Goal: Find specific page/section: Find specific page/section

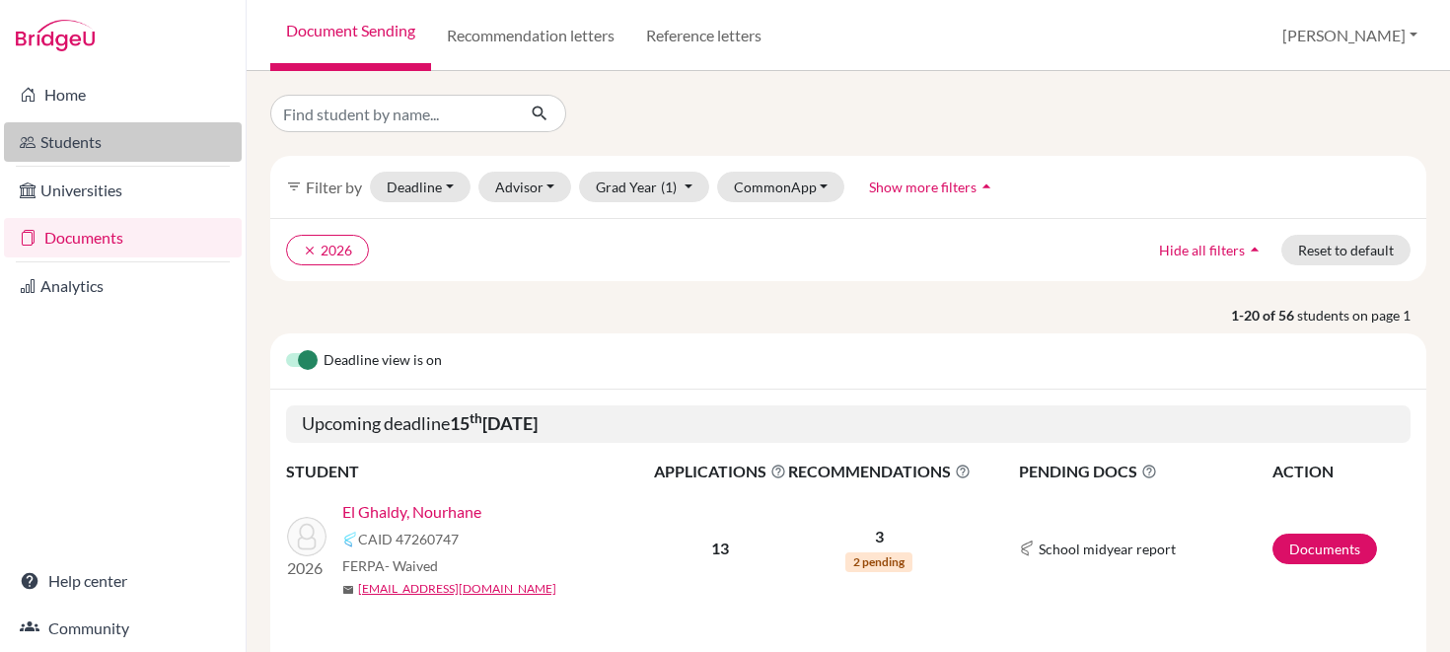
click at [53, 142] on link "Students" at bounding box center [123, 141] width 238 height 39
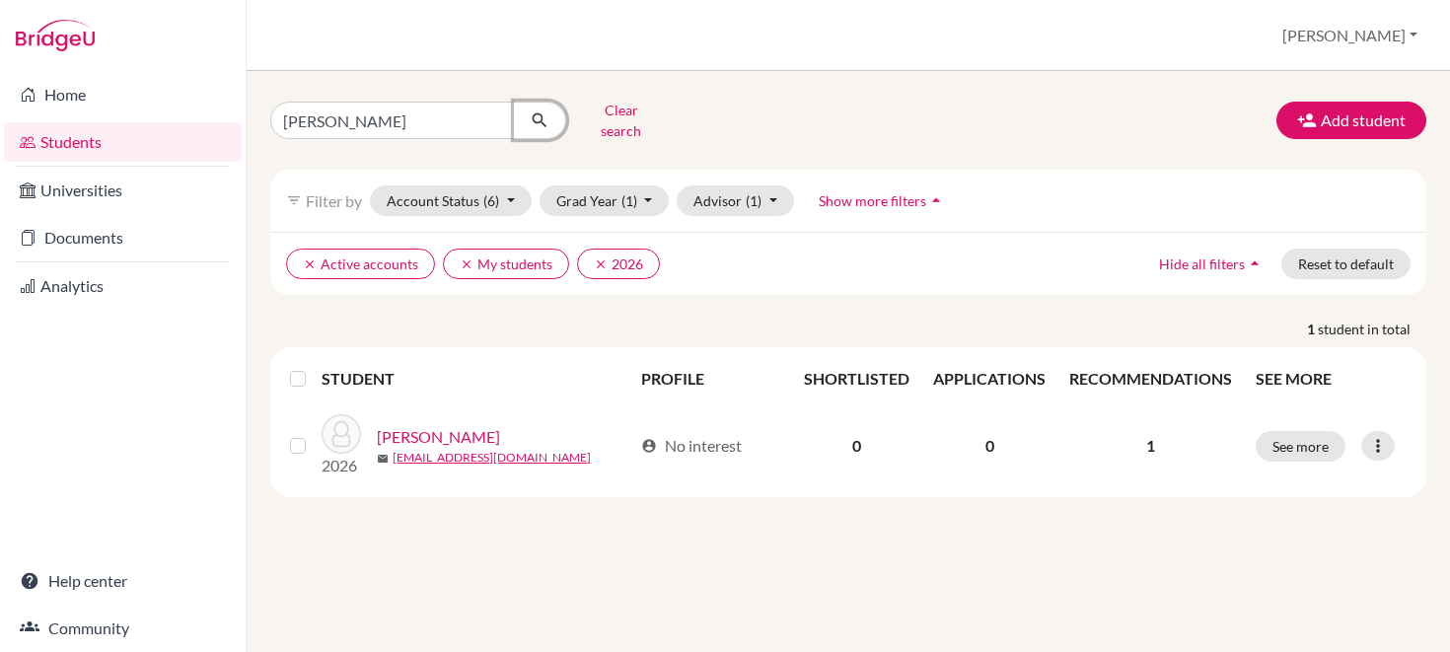
click at [516, 109] on button "submit" at bounding box center [540, 120] width 52 height 37
click at [357, 120] on input "maria" at bounding box center [392, 120] width 245 height 37
type input "m"
click at [664, 153] on div "Clear search Add student filter_list Filter by Account Status (6) Active accoun…" at bounding box center [848, 296] width 1156 height 402
click at [468, 106] on input "Find student by name..." at bounding box center [392, 120] width 245 height 37
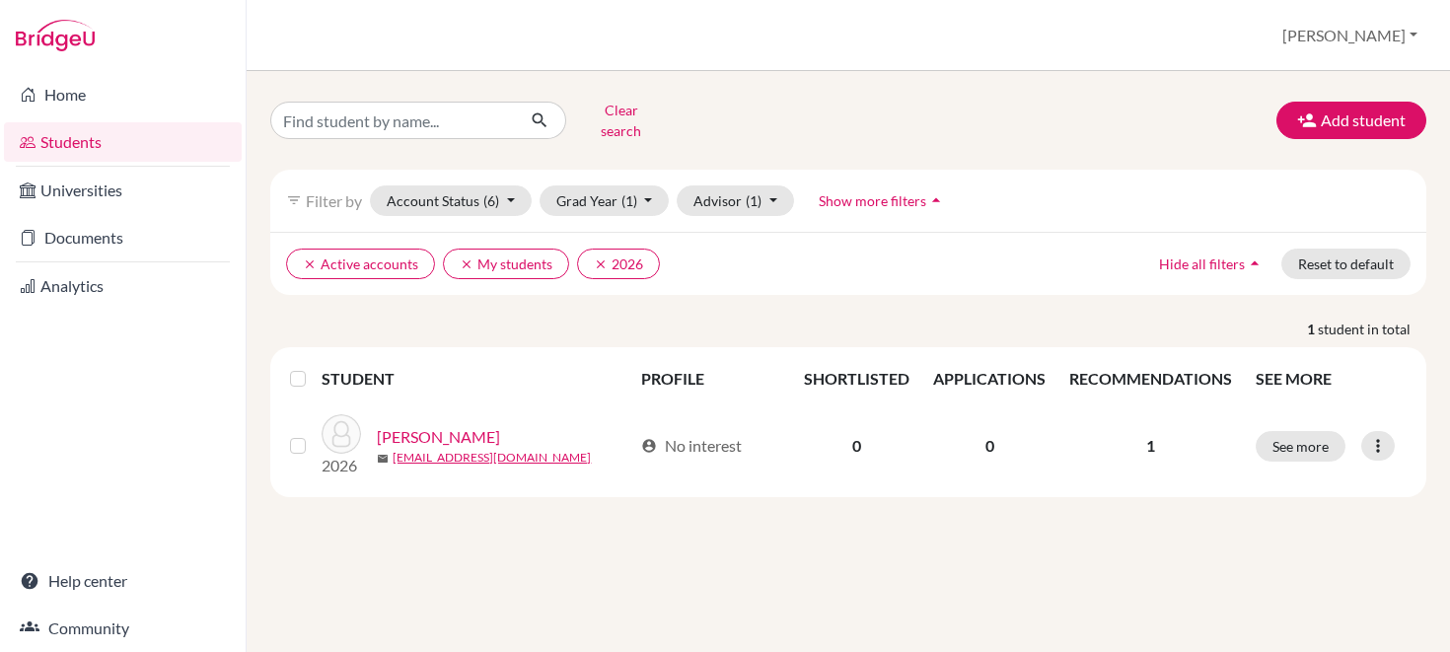
click at [638, 79] on div "Clear search Add student filter_list Filter by Account Status (6) Active accoun…" at bounding box center [848, 361] width 1203 height 581
click at [488, 110] on input "Find student by name..." at bounding box center [392, 120] width 245 height 37
click at [514, 102] on button "submit" at bounding box center [540, 120] width 52 height 37
click at [536, 113] on icon "submit" at bounding box center [540, 120] width 20 height 20
click at [718, 192] on button "Advisor (1)" at bounding box center [735, 200] width 117 height 31
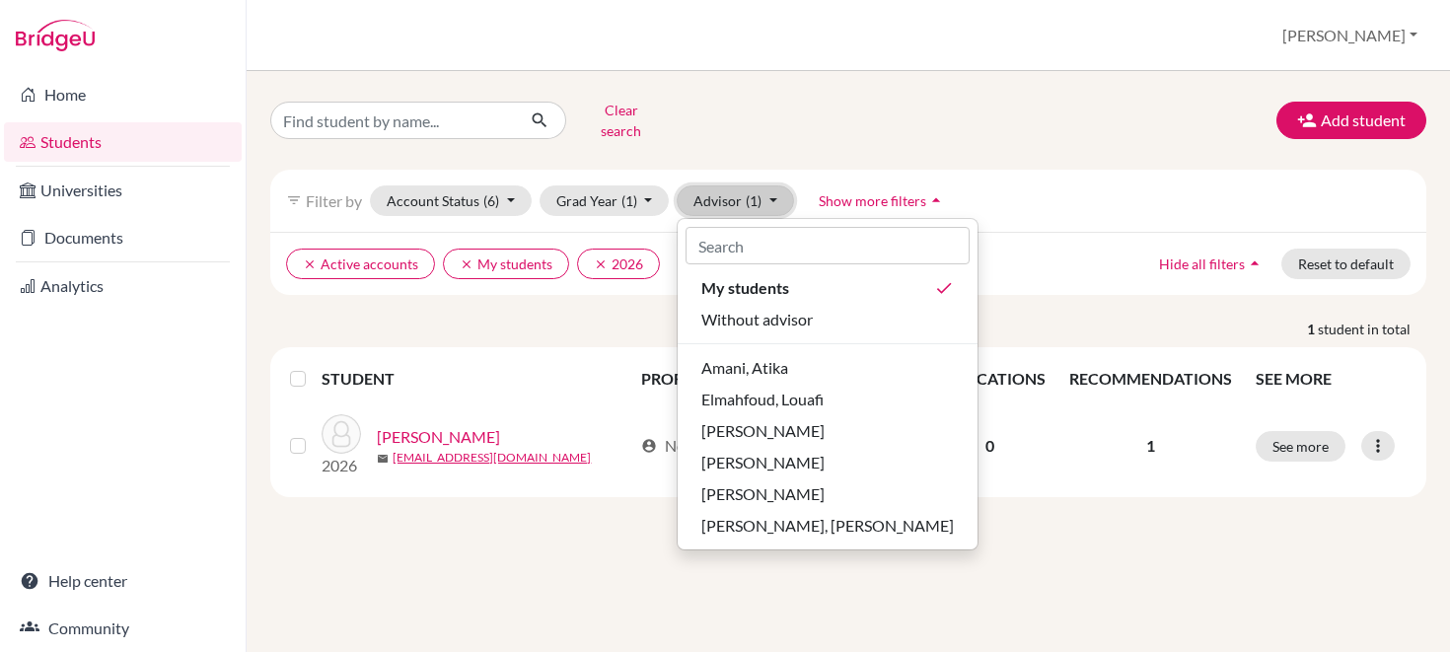
click at [723, 193] on button "Advisor (1)" at bounding box center [735, 200] width 117 height 31
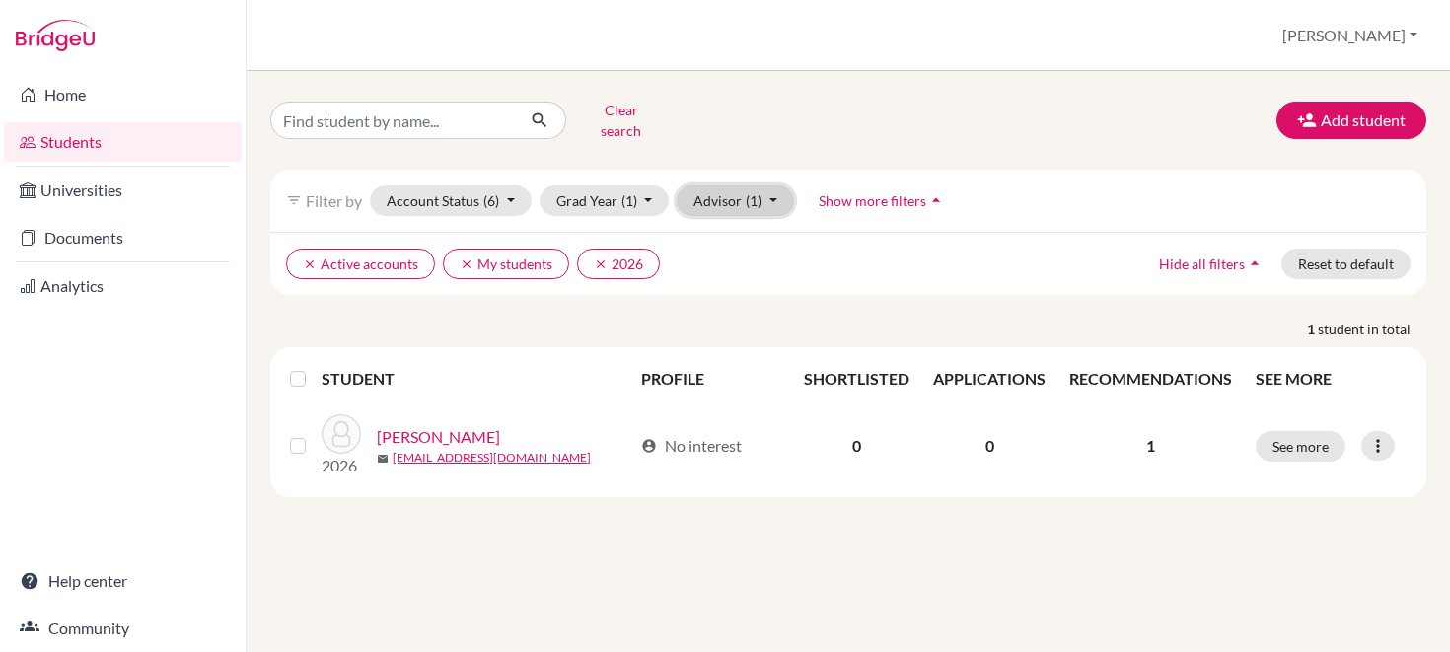
click at [723, 193] on button "Advisor (1)" at bounding box center [735, 200] width 117 height 31
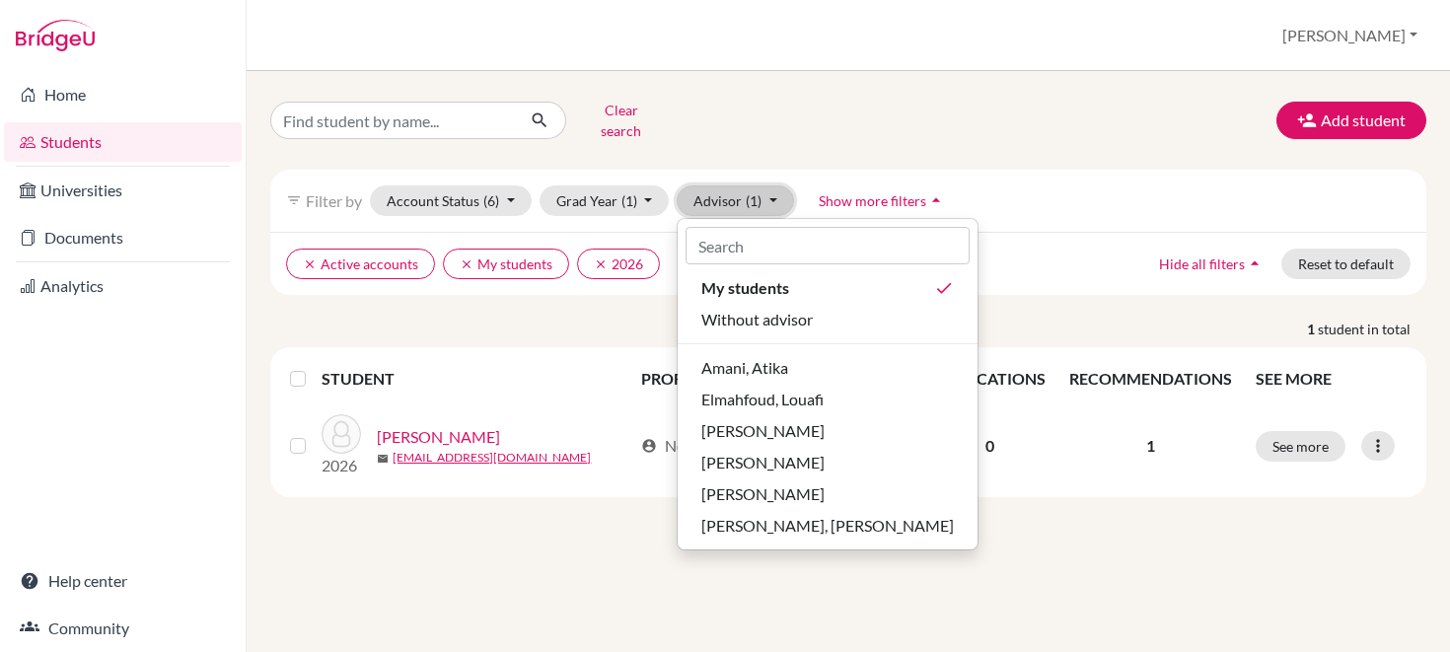
click at [732, 185] on button "Advisor (1)" at bounding box center [735, 200] width 117 height 31
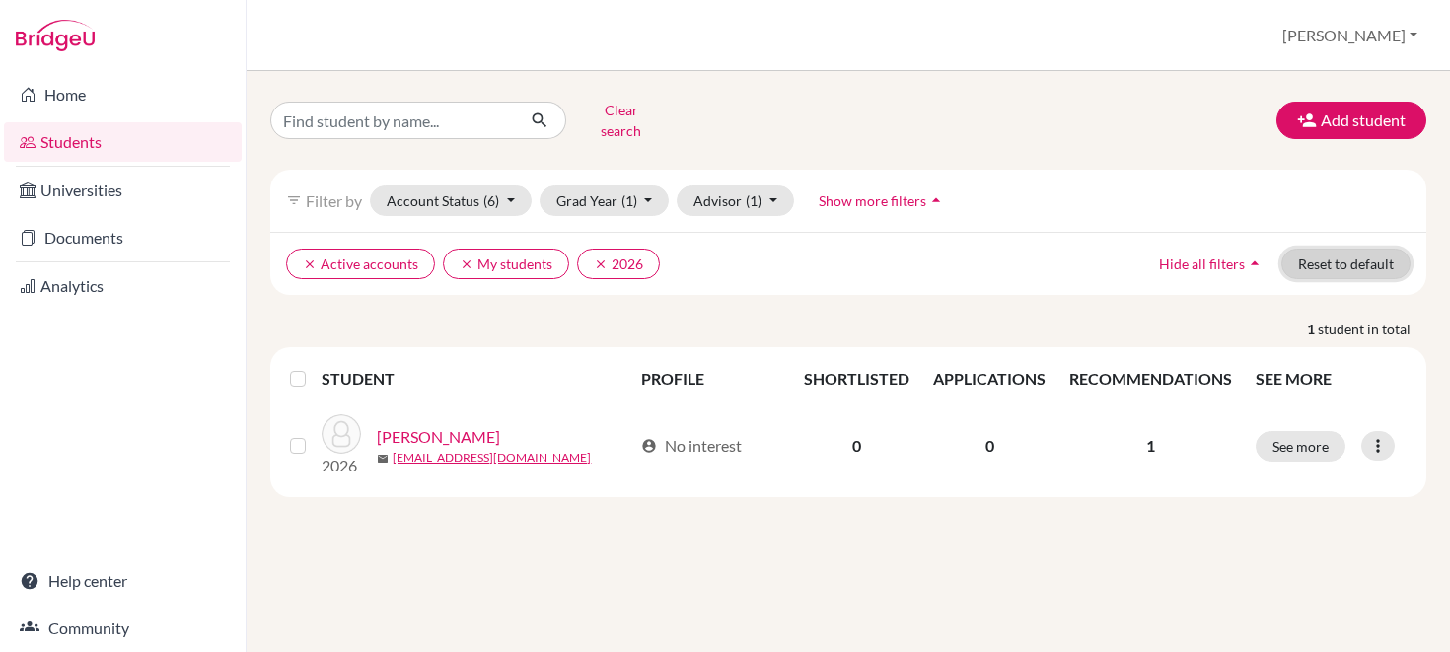
click at [1308, 262] on button "Reset to default" at bounding box center [1345, 264] width 129 height 31
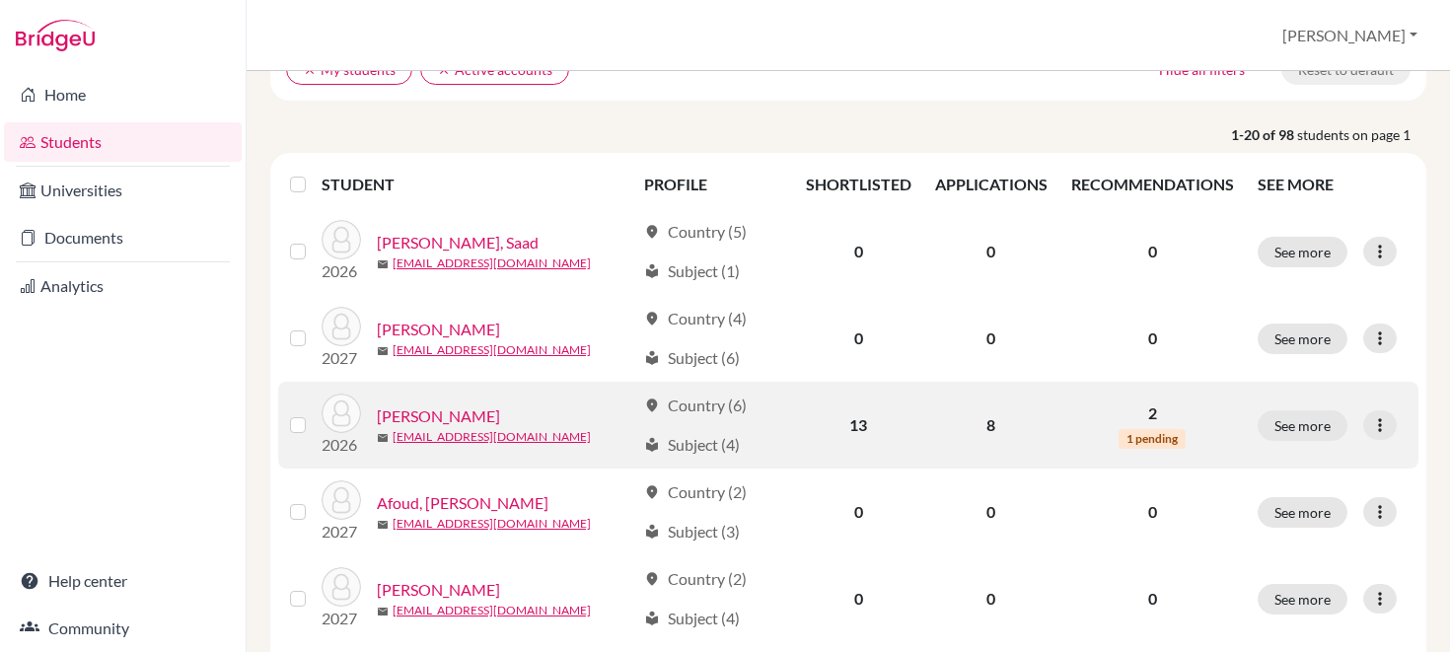
scroll to position [183, 0]
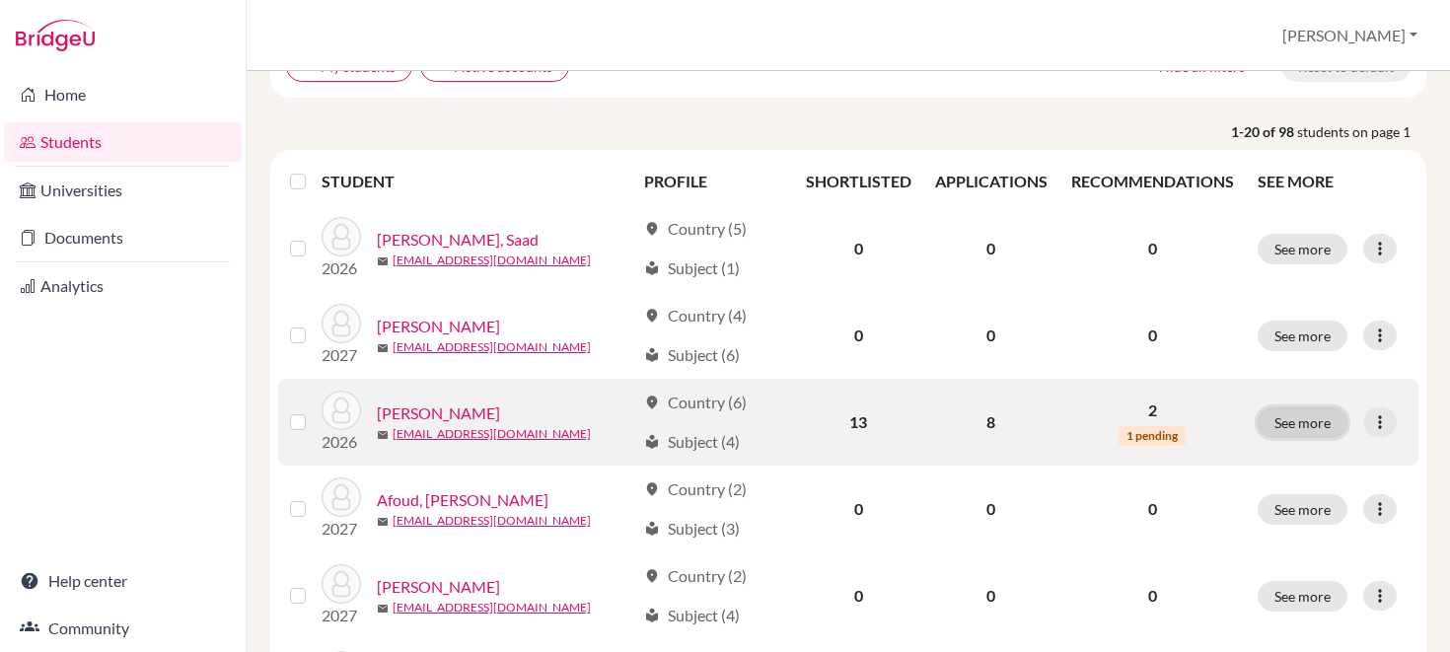
click at [1287, 410] on button "See more" at bounding box center [1303, 422] width 90 height 31
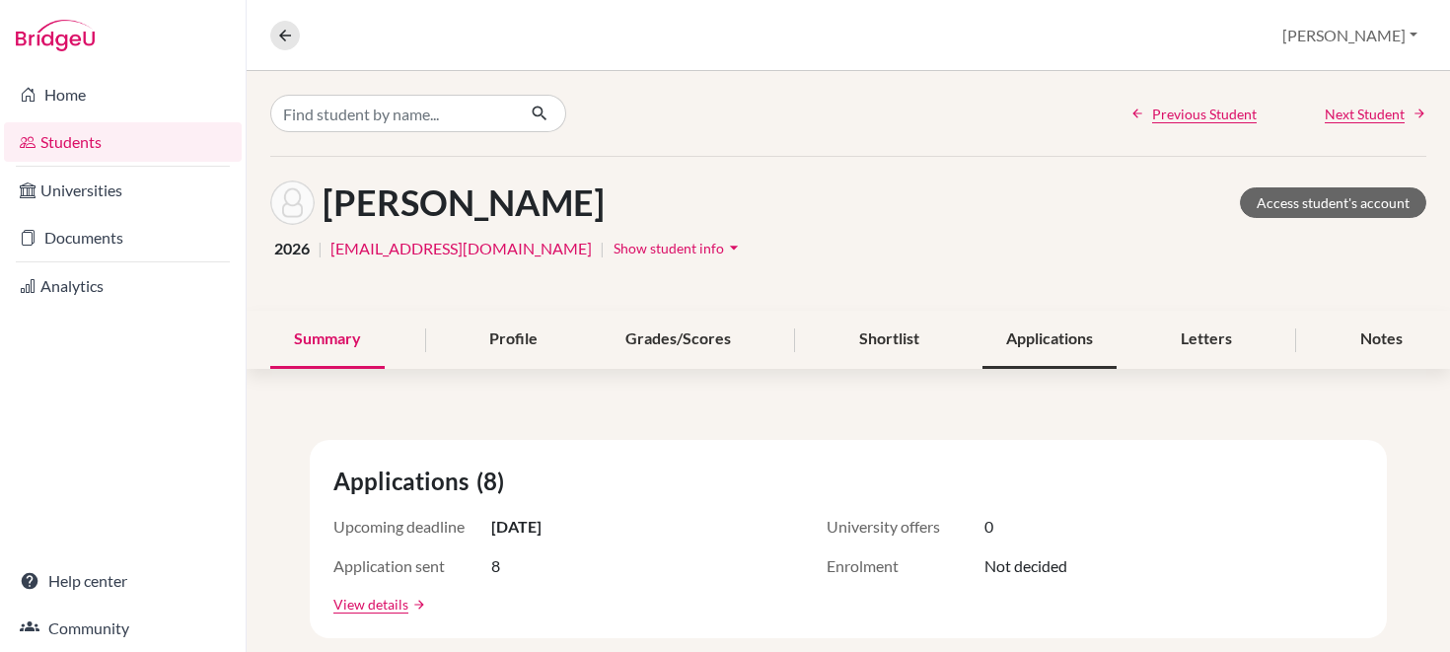
click at [1033, 332] on div "Applications" at bounding box center [1050, 340] width 134 height 58
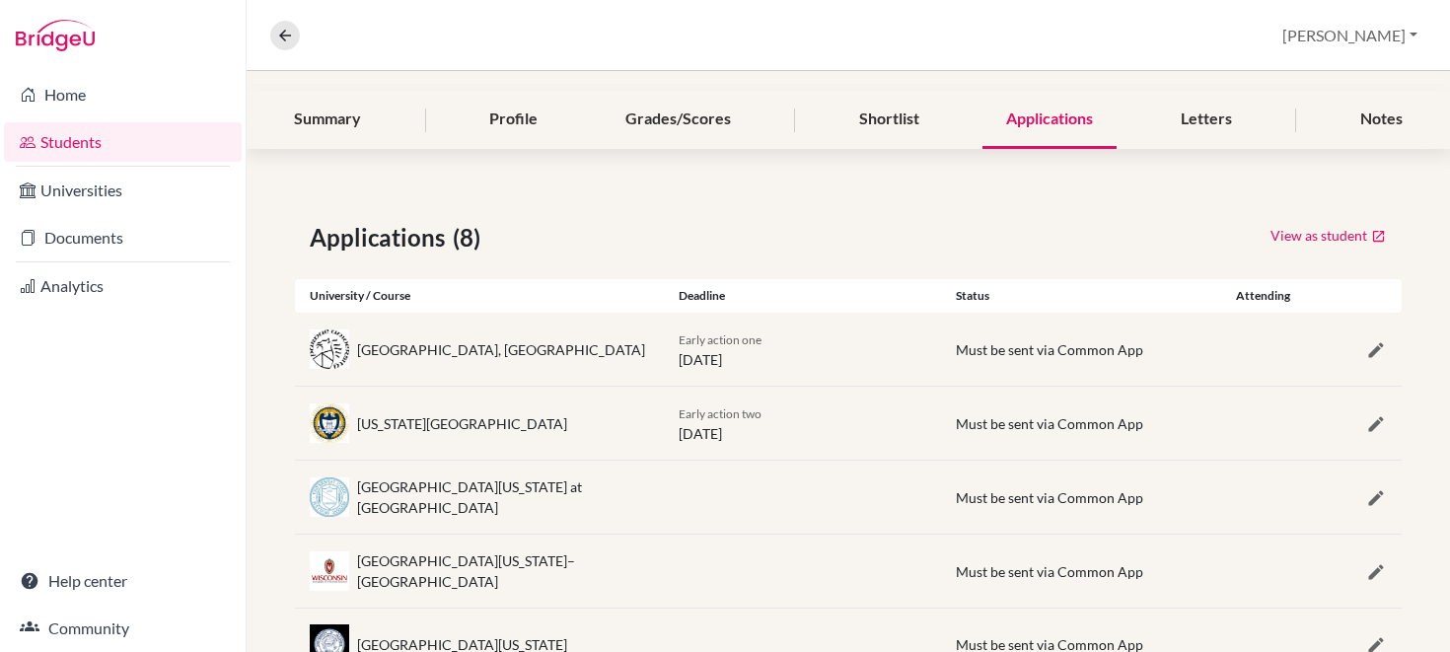
scroll to position [176, 0]
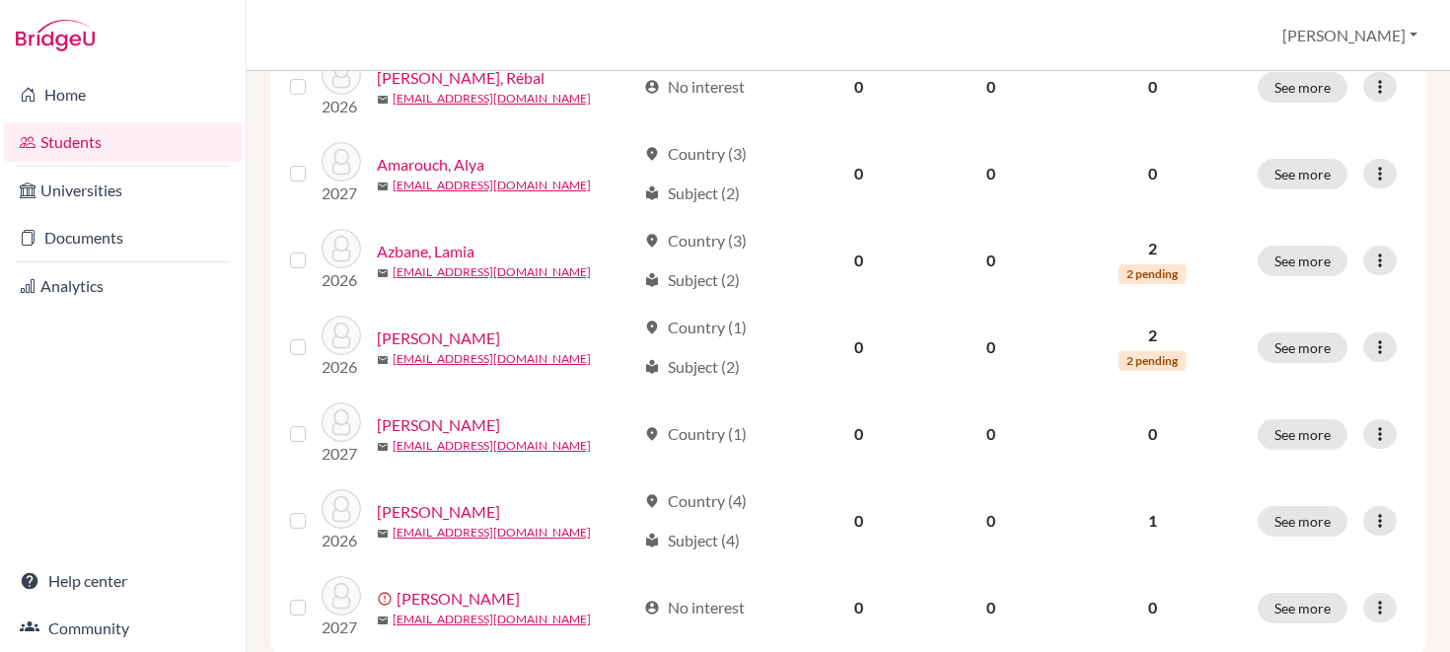
scroll to position [1605, 0]
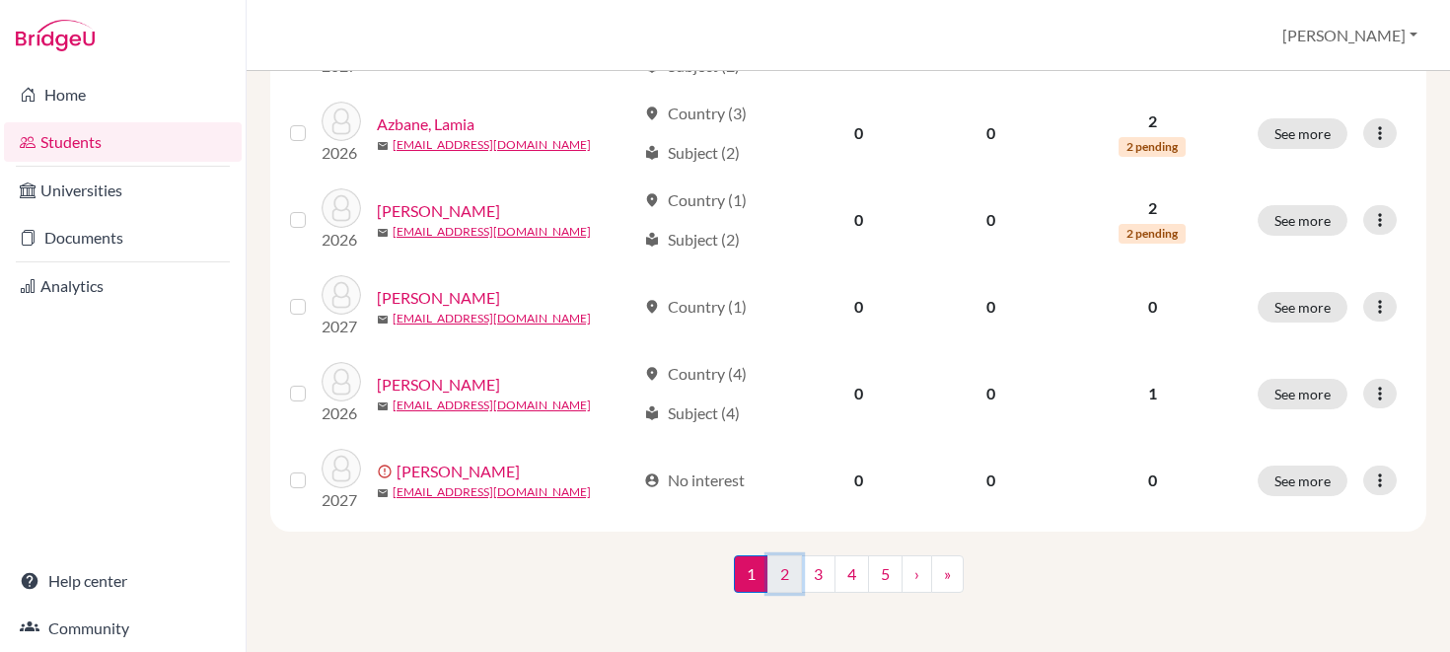
click at [791, 569] on link "2" at bounding box center [784, 573] width 35 height 37
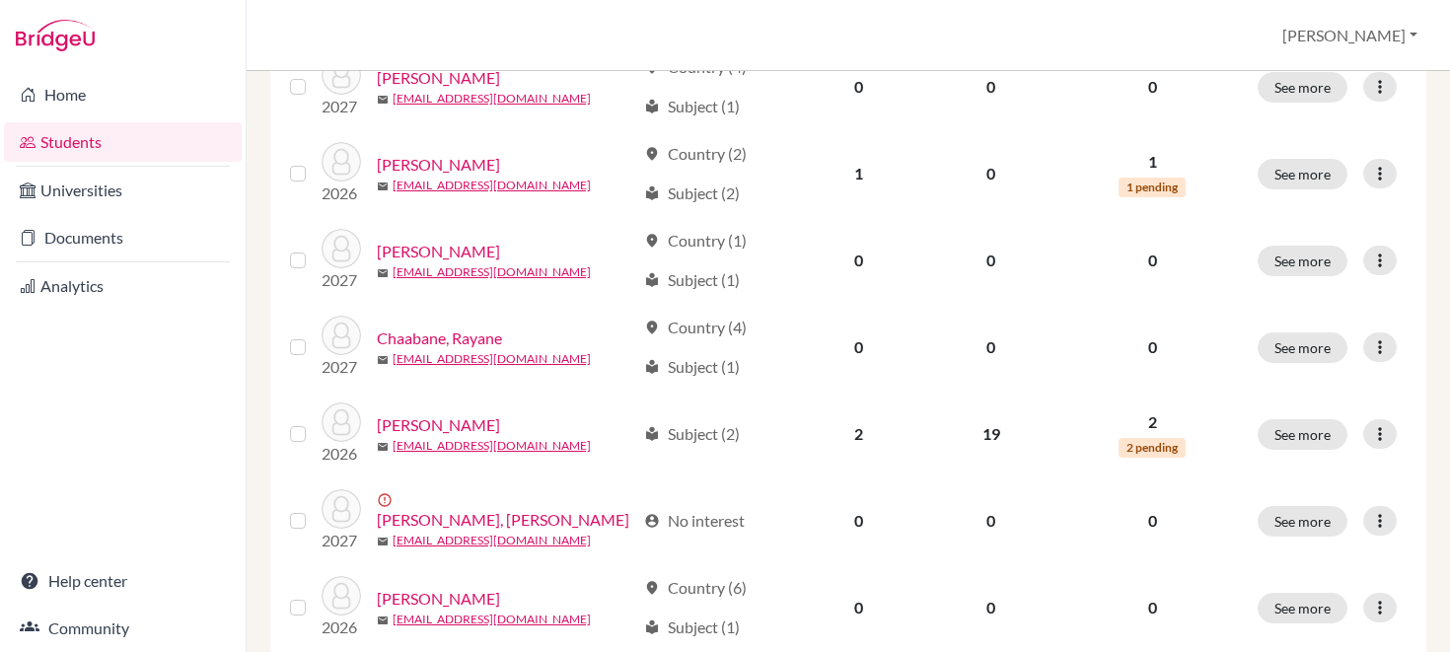
scroll to position [1605, 0]
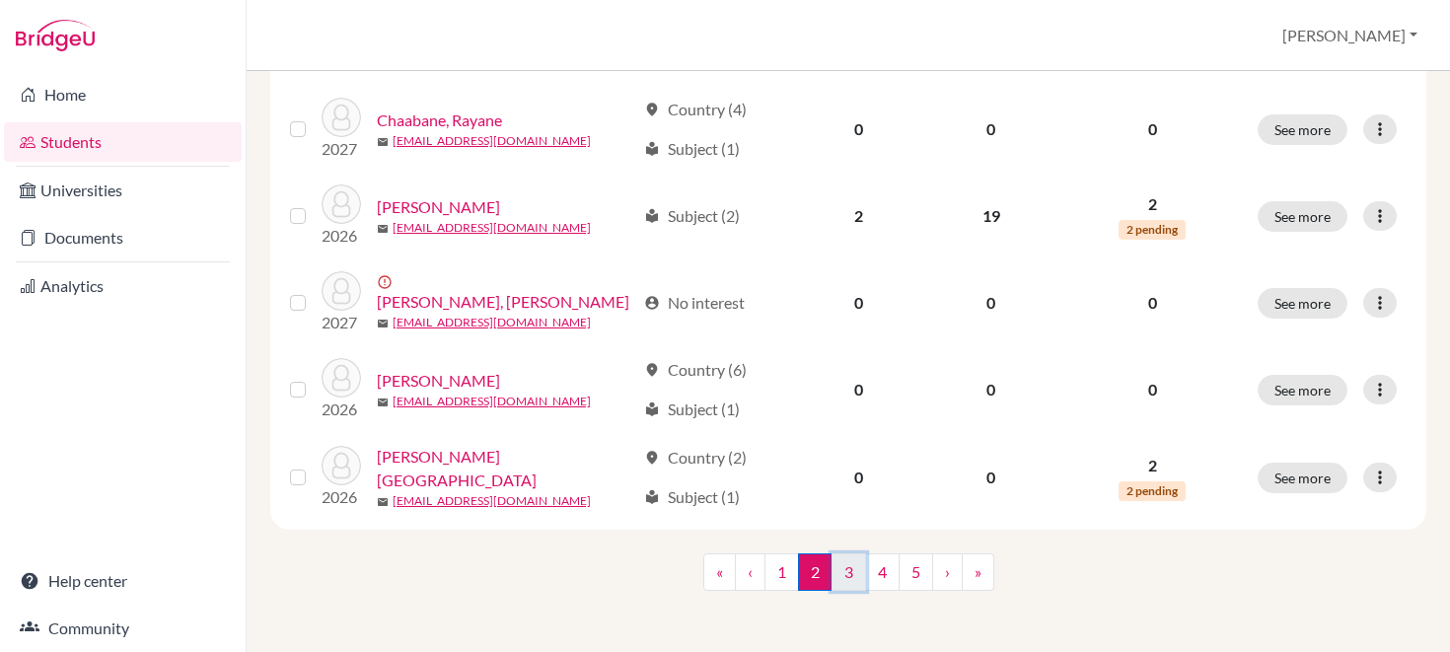
click at [845, 575] on link "3" at bounding box center [849, 571] width 35 height 37
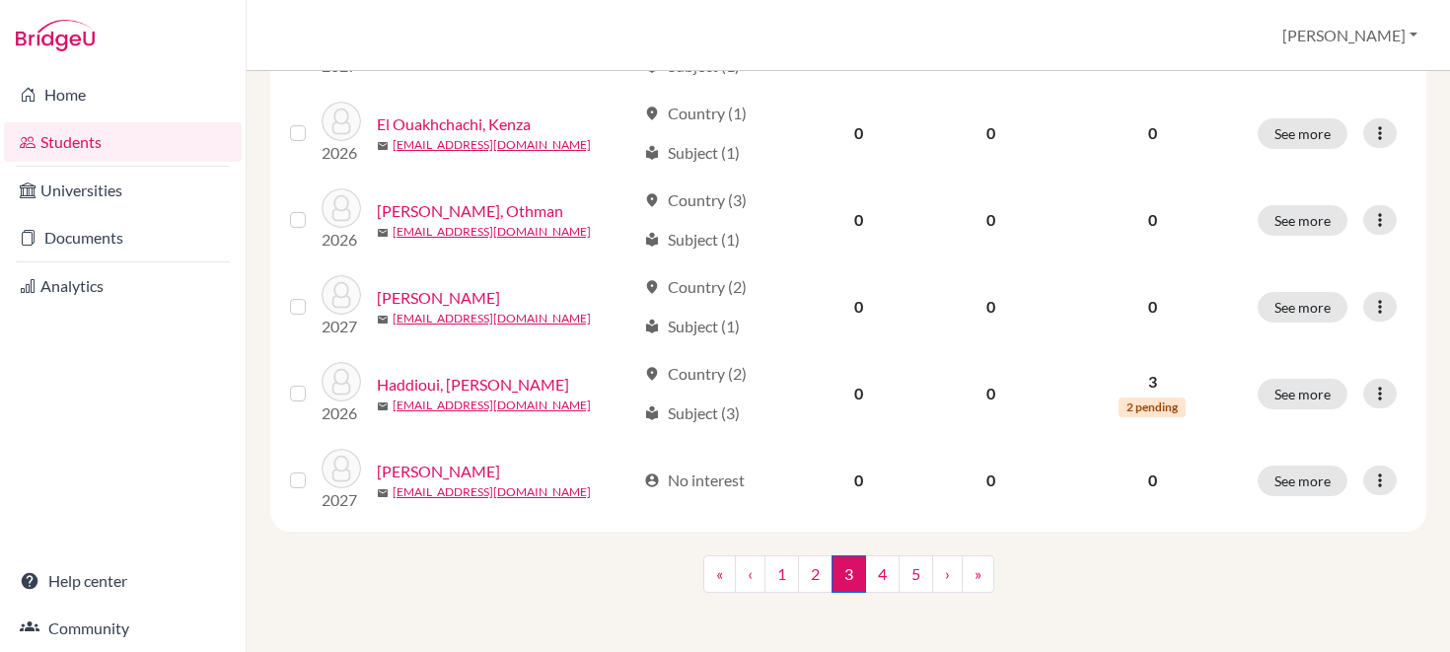
scroll to position [1605, 0]
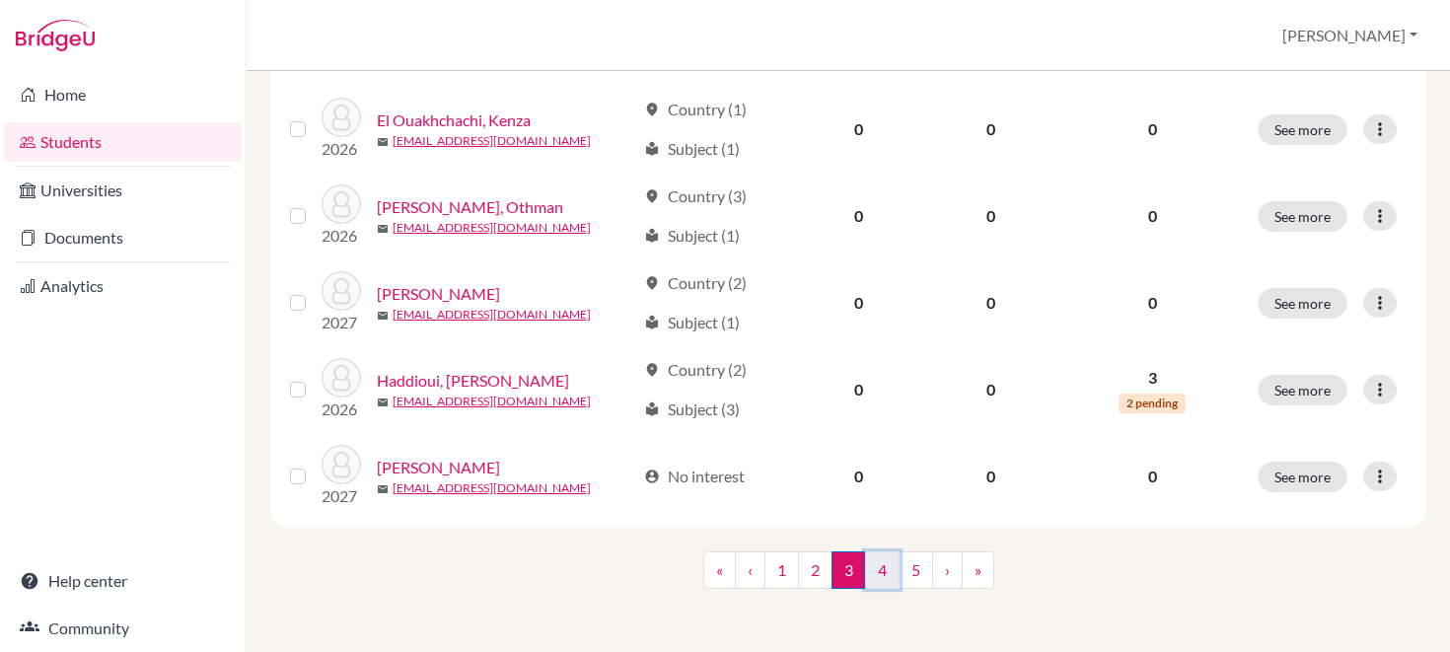
click at [878, 560] on link "4" at bounding box center [882, 569] width 35 height 37
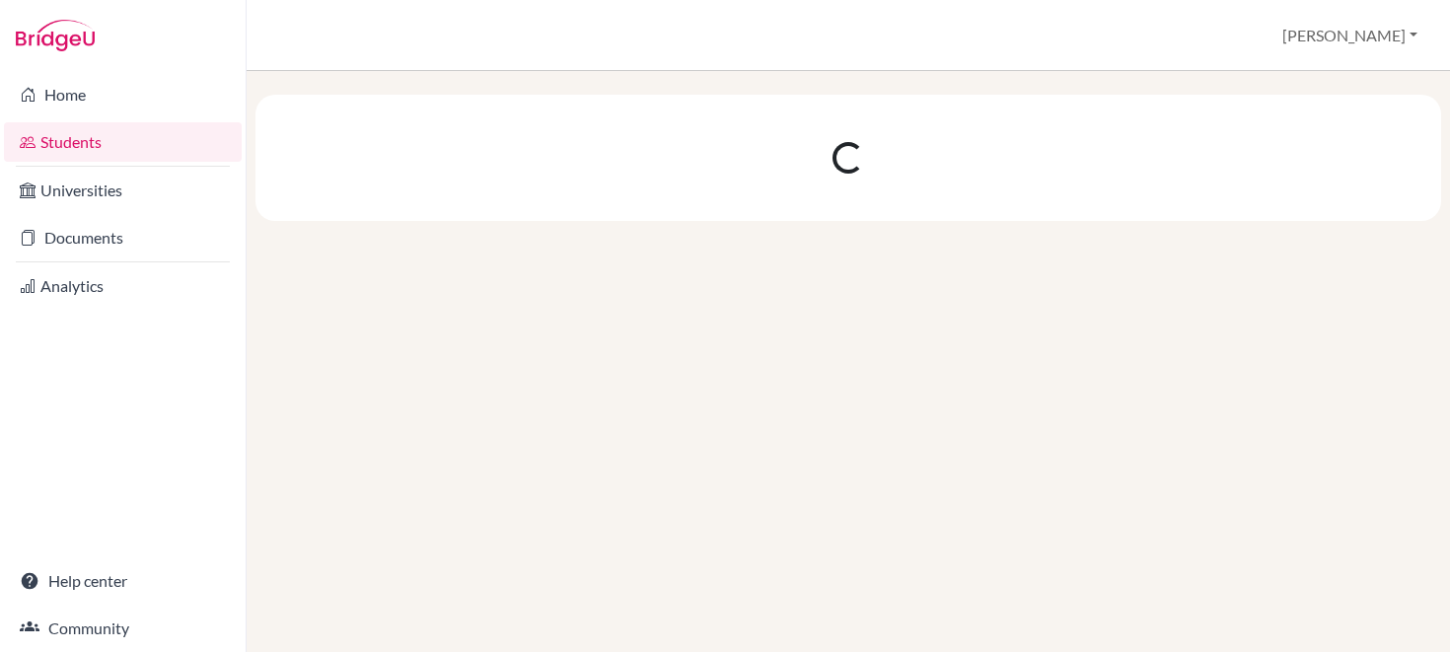
scroll to position [0, 0]
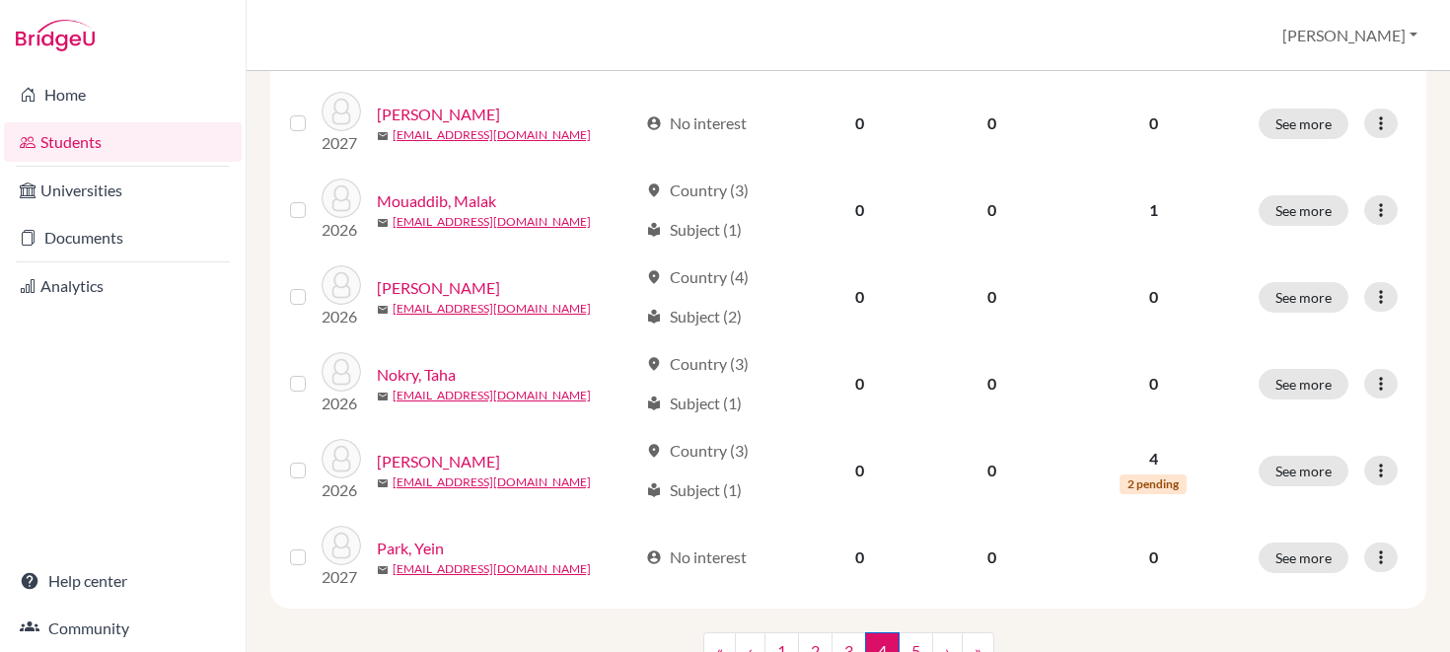
scroll to position [1605, 0]
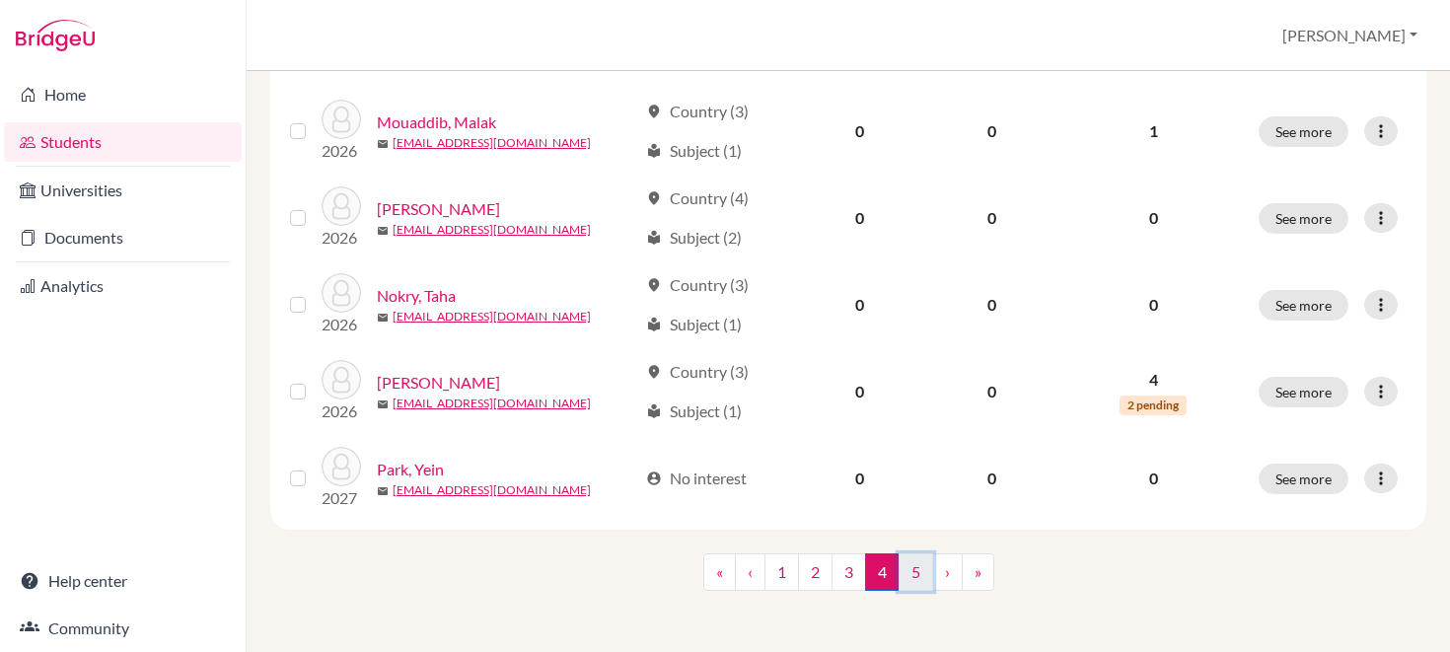
click at [910, 563] on link "5" at bounding box center [916, 571] width 35 height 37
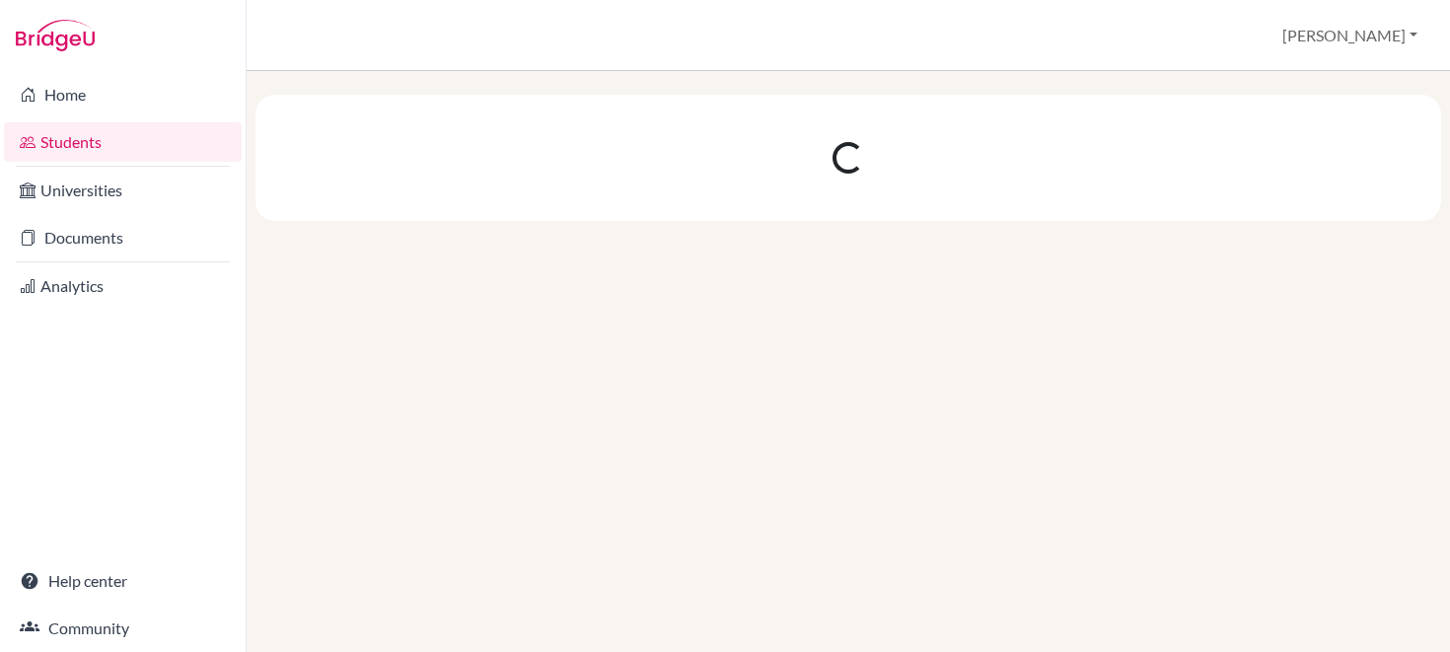
scroll to position [0, 0]
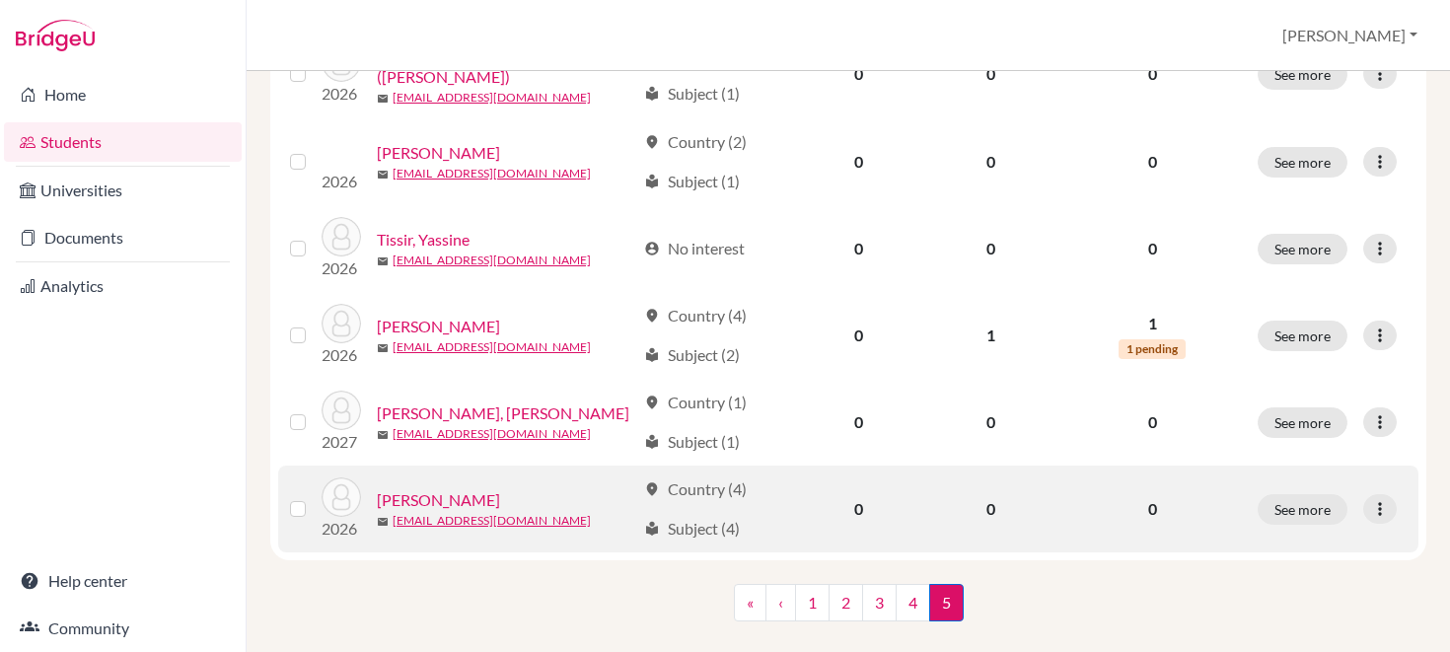
scroll to position [1431, 0]
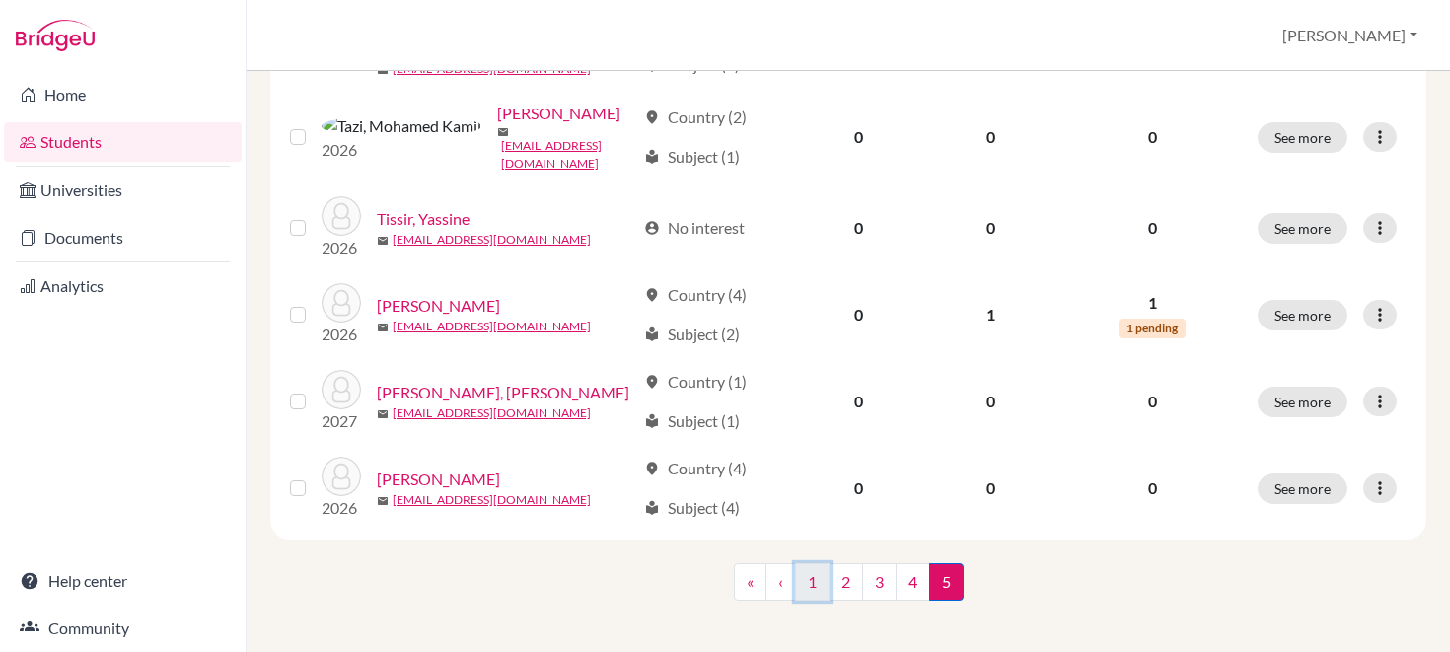
click at [803, 567] on link "1" at bounding box center [812, 581] width 35 height 37
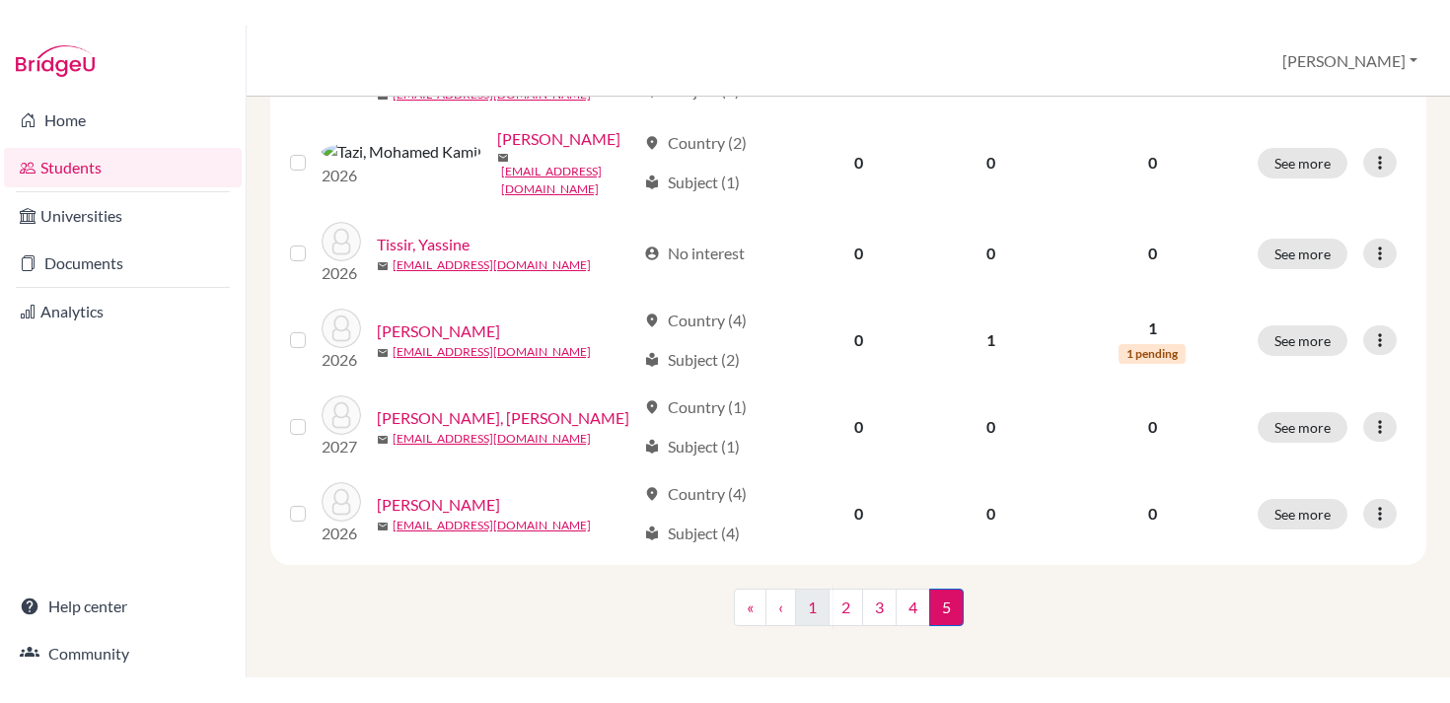
scroll to position [0, 0]
